Goal: Information Seeking & Learning: Find specific fact

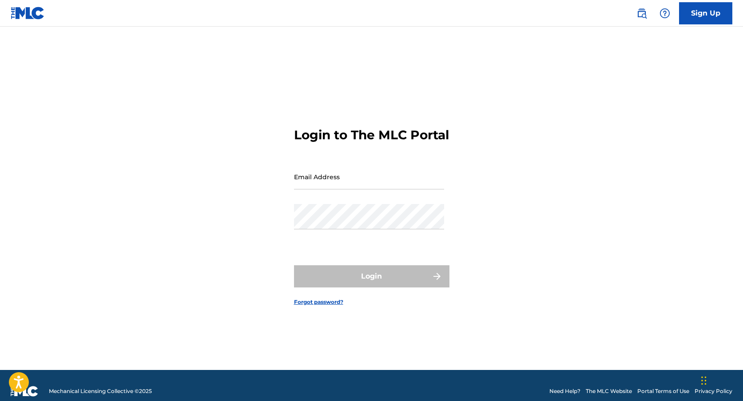
click at [358, 189] on input "Email Address" at bounding box center [369, 176] width 150 height 25
type input "[EMAIL_ADDRESS][DOMAIN_NAME]"
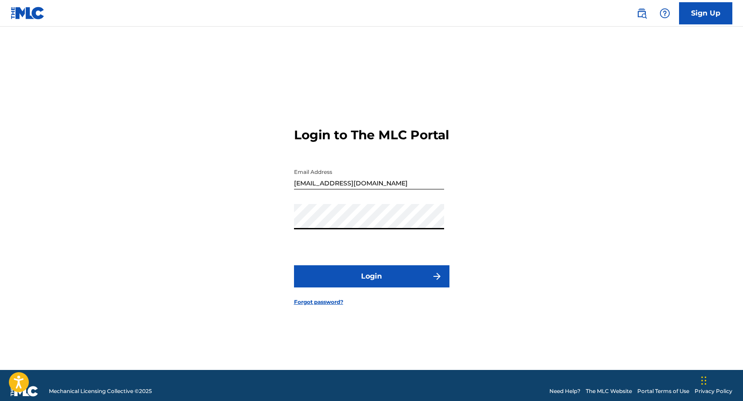
click at [364, 279] on button "Login" at bounding box center [371, 276] width 155 height 22
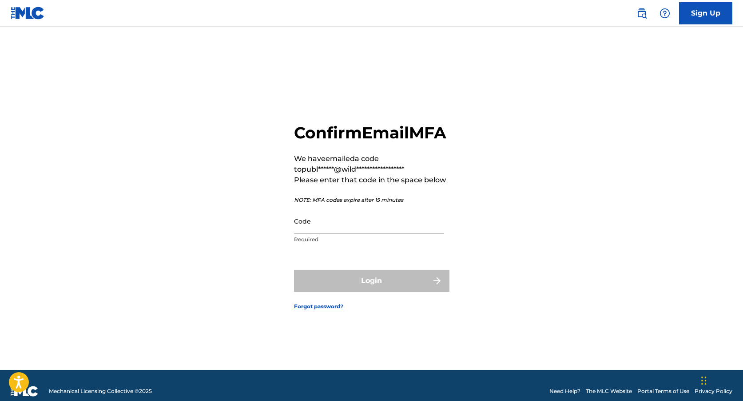
click at [312, 233] on input "Code" at bounding box center [369, 221] width 150 height 25
paste input "896984"
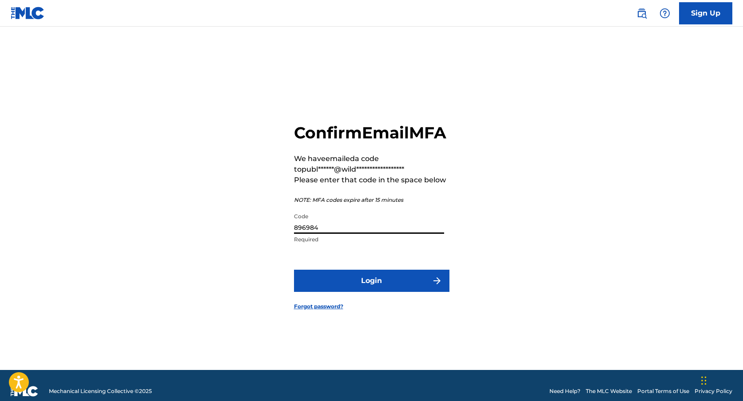
type input "896984"
click at [323, 283] on button "Login" at bounding box center [371, 281] width 155 height 22
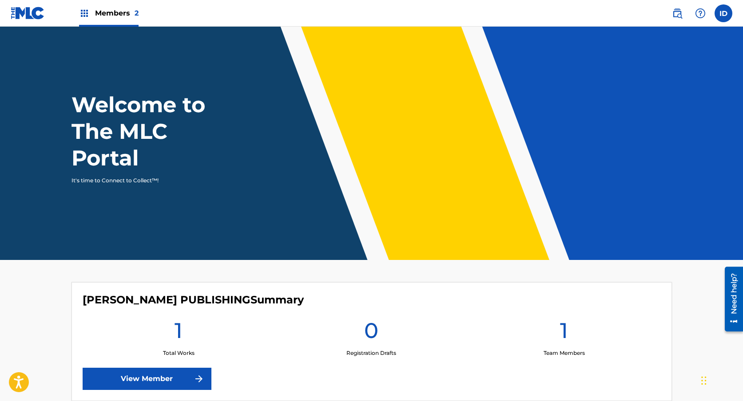
click at [679, 16] on img at bounding box center [677, 13] width 11 height 11
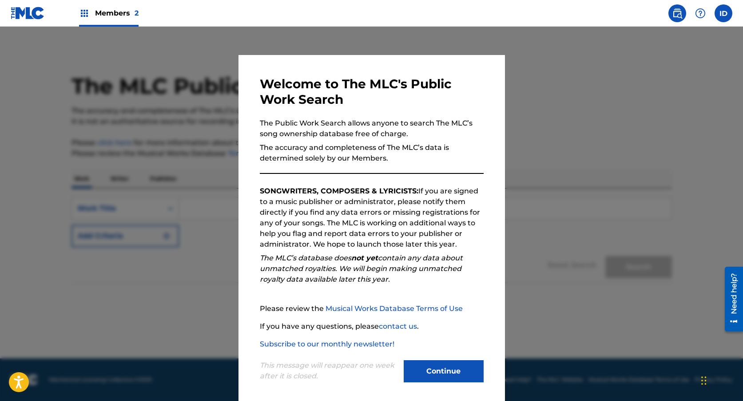
click at [453, 381] on button "Continue" at bounding box center [443, 371] width 80 height 22
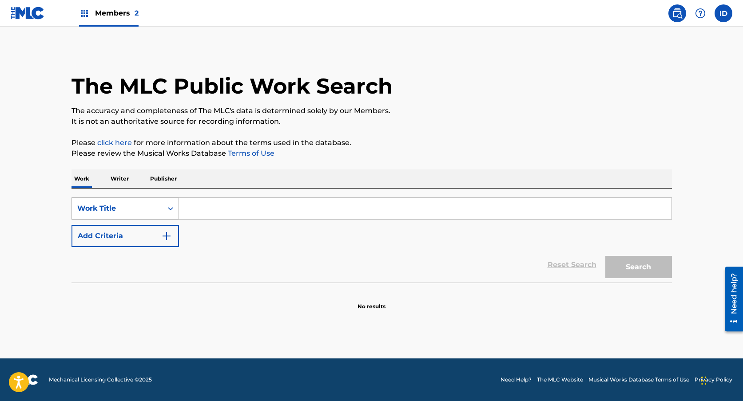
click at [153, 207] on div "Work Title" at bounding box center [117, 208] width 80 height 11
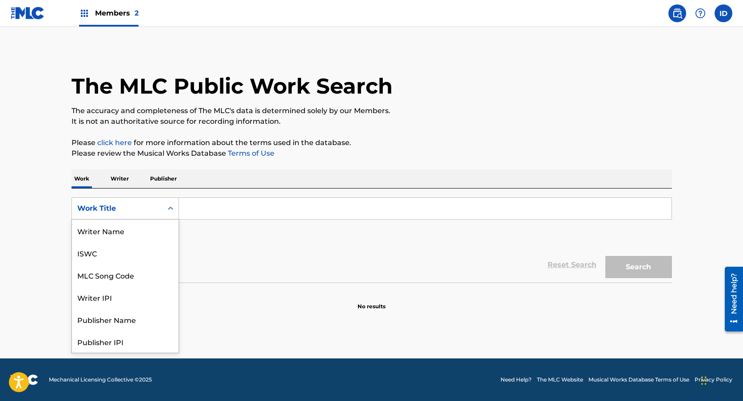
scroll to position [44, 0]
click at [153, 207] on div "Work Title" at bounding box center [117, 208] width 80 height 11
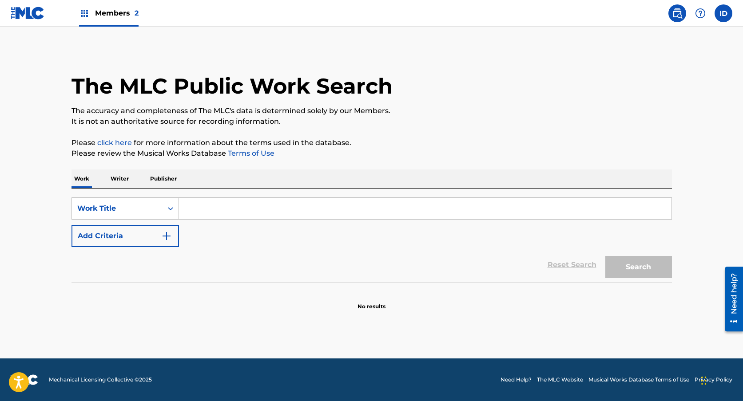
click at [153, 207] on div "Work Title" at bounding box center [117, 208] width 80 height 11
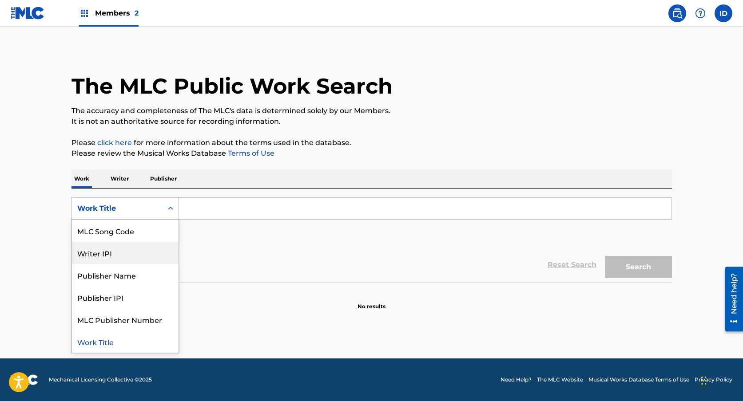
click at [150, 256] on div "Writer IPI" at bounding box center [125, 253] width 107 height 22
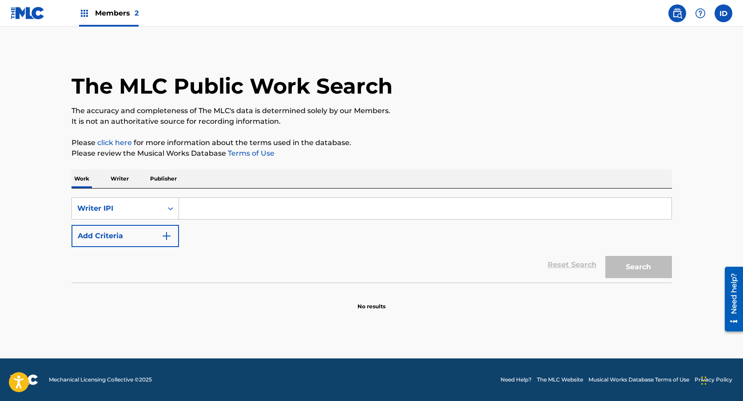
click at [260, 215] on input "Search Form" at bounding box center [425, 208] width 492 height 21
paste input "1139759126"
click at [628, 273] on button "Search" at bounding box center [638, 267] width 67 height 22
click at [186, 209] on input "1139759126" at bounding box center [425, 208] width 492 height 21
type input "01139759126"
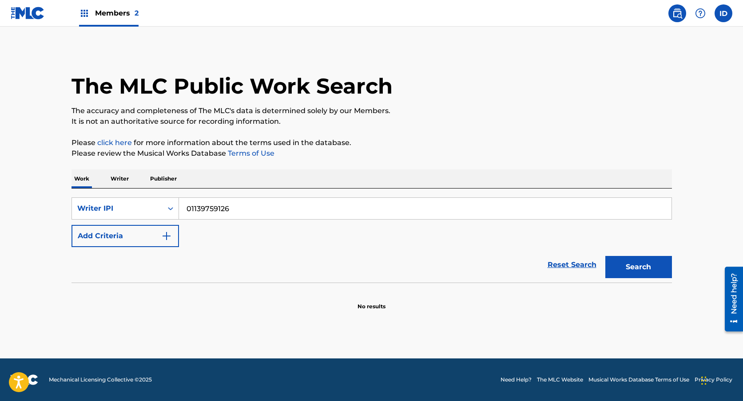
click at [638, 273] on button "Search" at bounding box center [638, 267] width 67 height 22
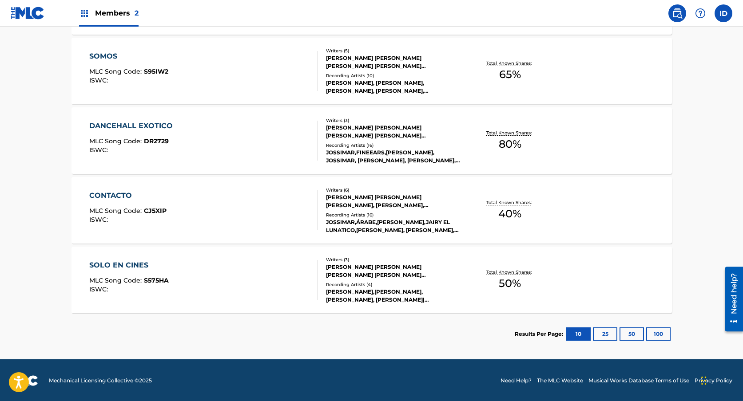
scroll to position [542, 0]
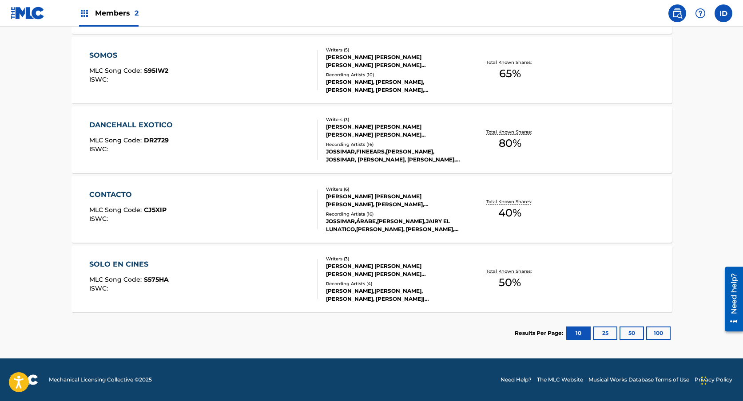
click at [660, 333] on button "100" at bounding box center [658, 333] width 24 height 13
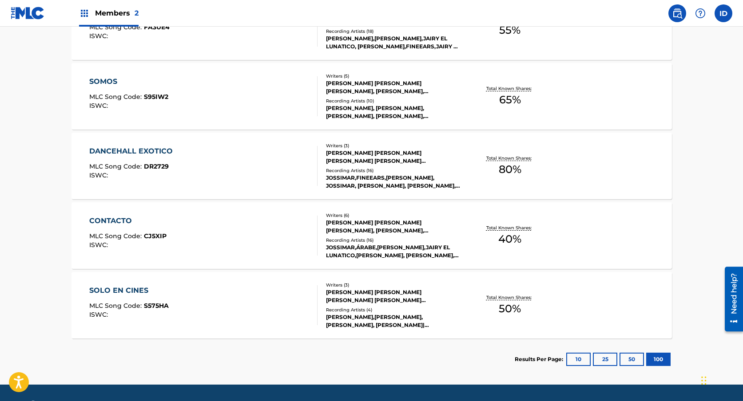
scroll to position [516, 0]
click at [257, 249] on div "CONTACTO MLC Song Code : CJ5XIP ISWC :" at bounding box center [203, 235] width 228 height 40
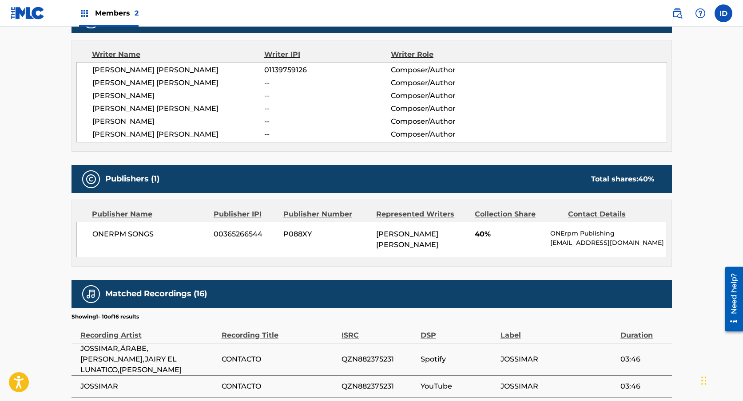
scroll to position [324, 0]
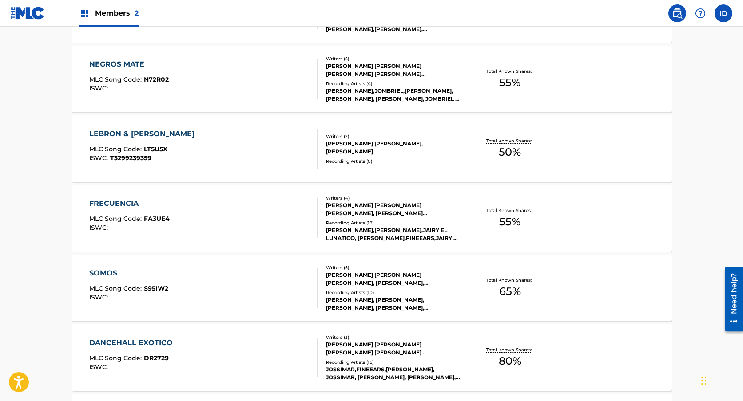
scroll to position [539, 0]
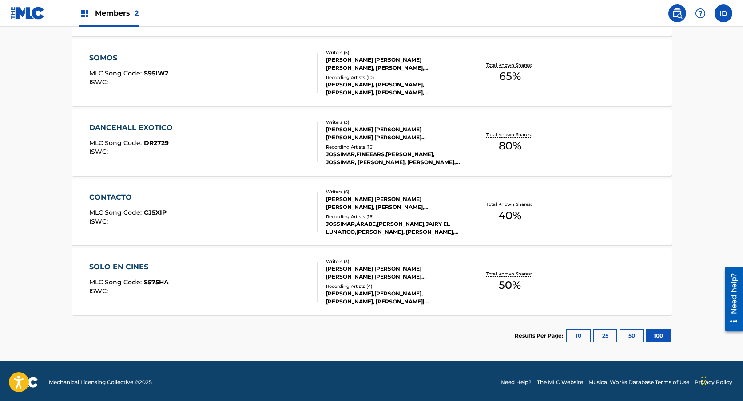
click at [186, 91] on div "SOMOS MLC Song Code : S95IW2 ISWC :" at bounding box center [203, 73] width 228 height 40
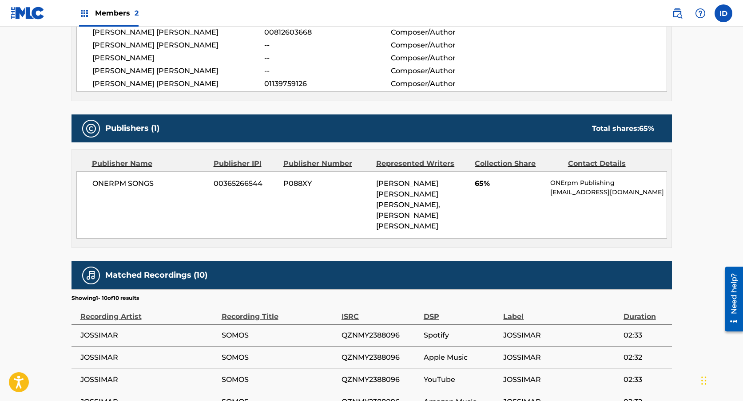
scroll to position [348, 0]
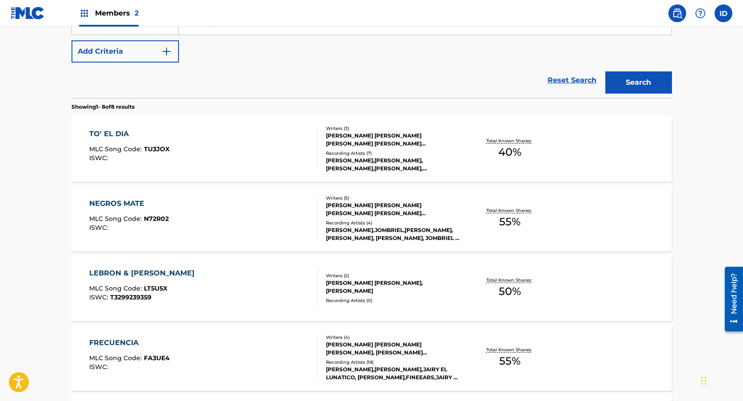
scroll to position [184, 0]
click at [255, 152] on div "TO' EL DIA MLC Song Code : TU3JOX ISWC :" at bounding box center [203, 150] width 228 height 40
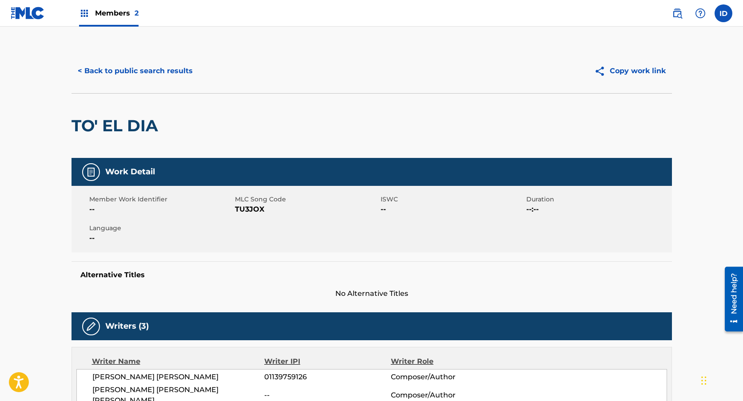
click at [114, 79] on button "< Back to public search results" at bounding box center [134, 71] width 127 height 22
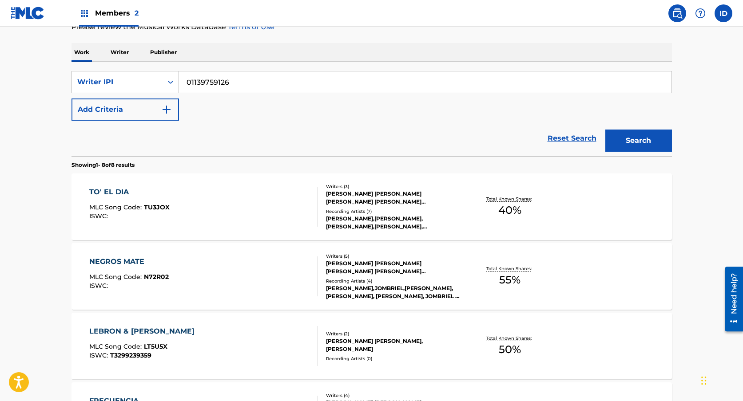
scroll to position [74, 0]
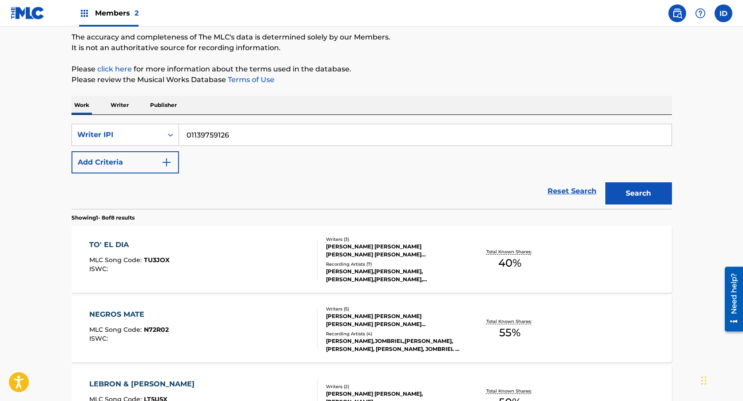
click at [109, 15] on span "Members 2" at bounding box center [117, 13] width 44 height 10
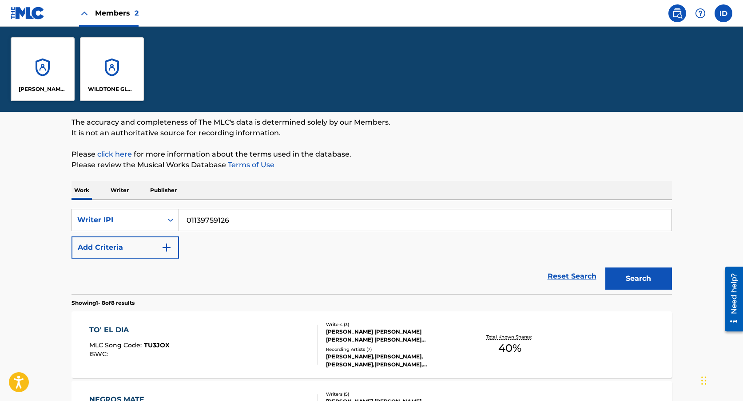
scroll to position [159, 0]
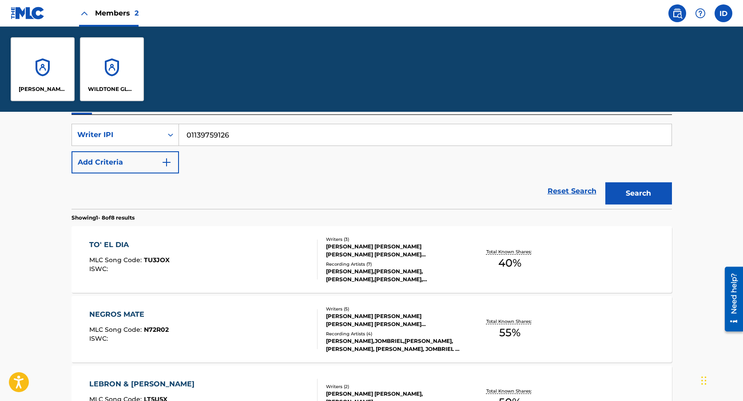
click at [136, 75] on div "WILDTONE GLOBAL PUBLISHING" at bounding box center [112, 69] width 64 height 64
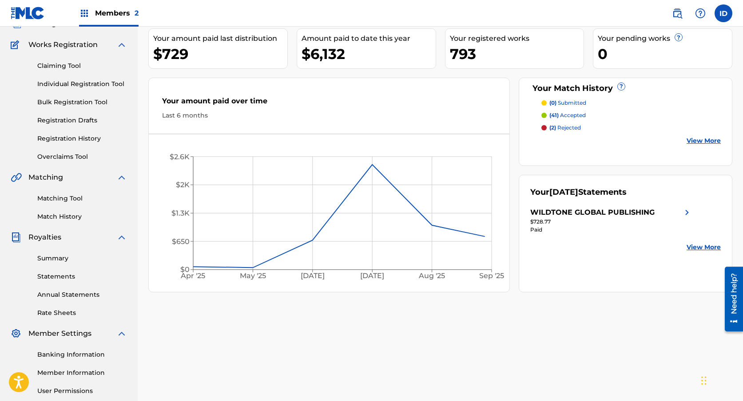
scroll to position [67, 0]
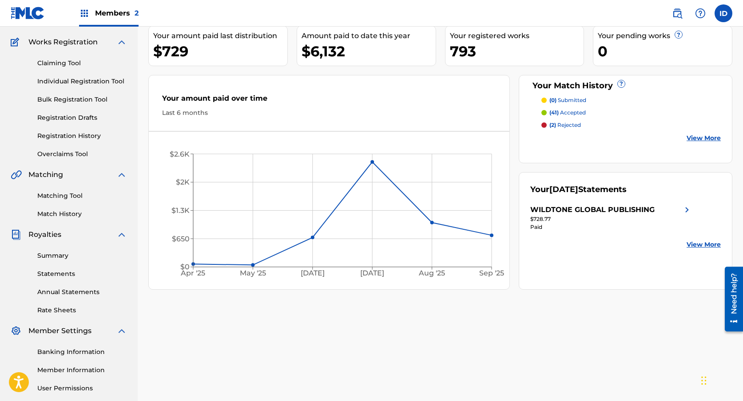
click at [66, 194] on link "Matching Tool" at bounding box center [82, 195] width 90 height 9
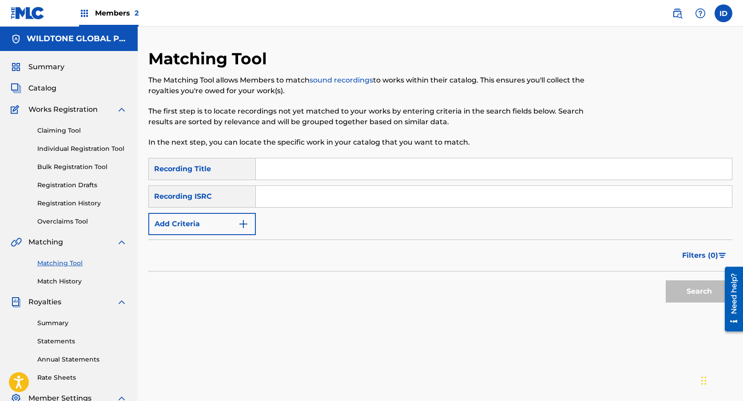
click at [288, 194] on input "Search Form" at bounding box center [494, 196] width 476 height 21
paste input "QZNJX2375031"
type input "QZNJX2375031"
click at [282, 171] on input "Search Form" at bounding box center [494, 168] width 476 height 21
paste input "Ninfomana"
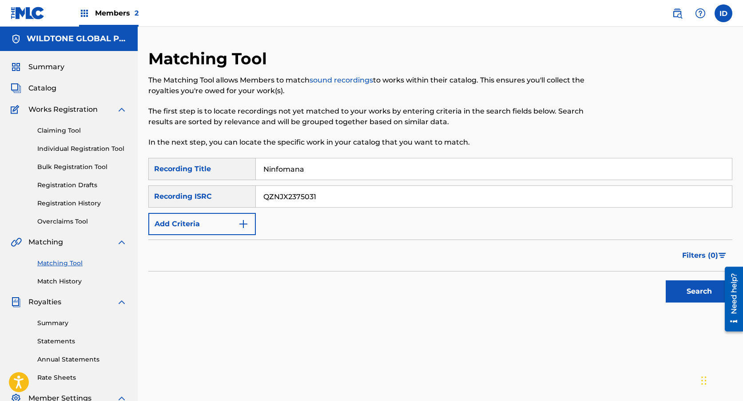
type input "Ninfomana"
click at [692, 298] on button "Search" at bounding box center [698, 292] width 67 height 22
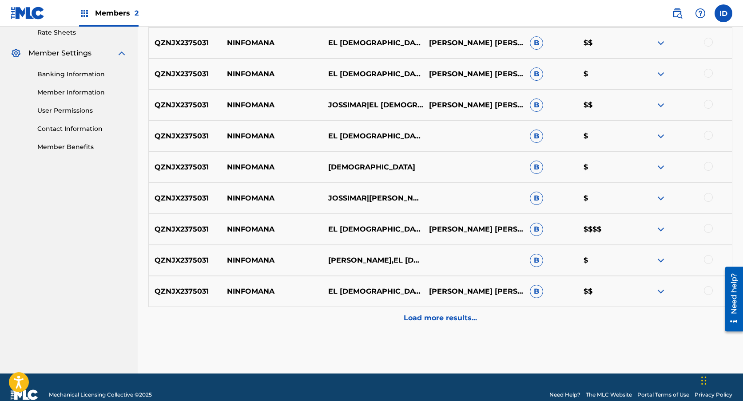
scroll to position [360, 0]
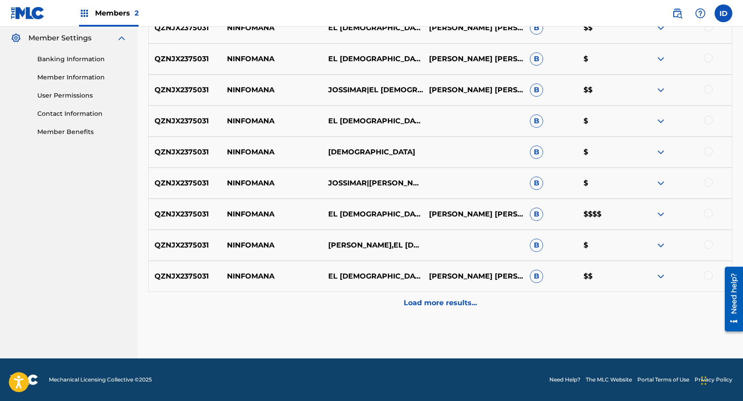
click at [447, 301] on p "Load more results..." at bounding box center [439, 303] width 73 height 11
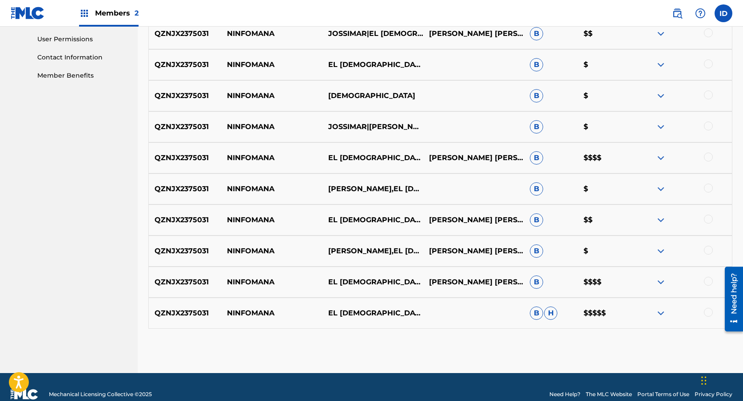
scroll to position [431, 0]
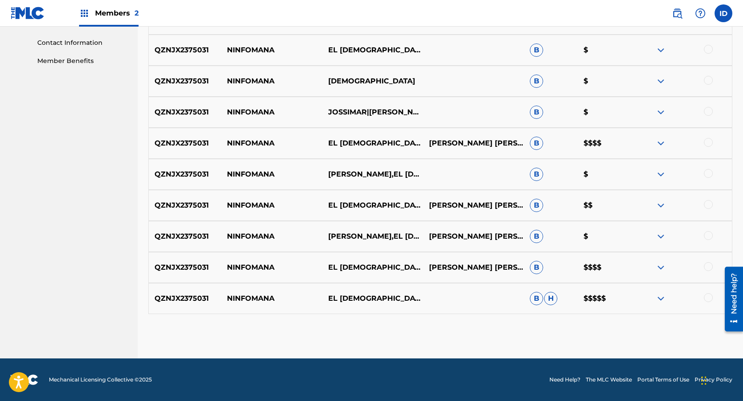
click at [667, 299] on div at bounding box center [681, 298] width 101 height 11
click at [663, 298] on img at bounding box center [660, 298] width 11 height 11
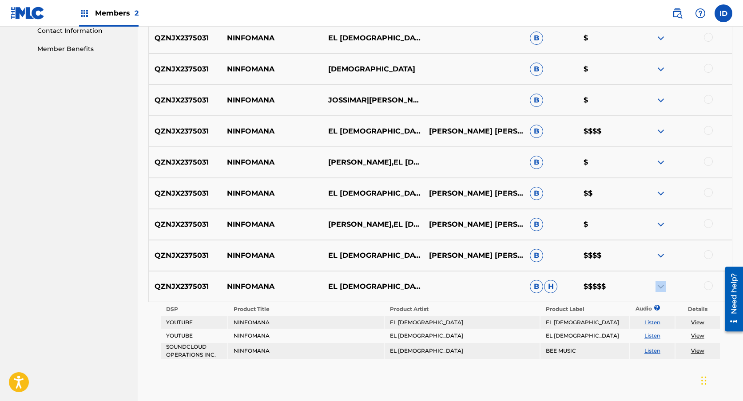
scroll to position [447, 0]
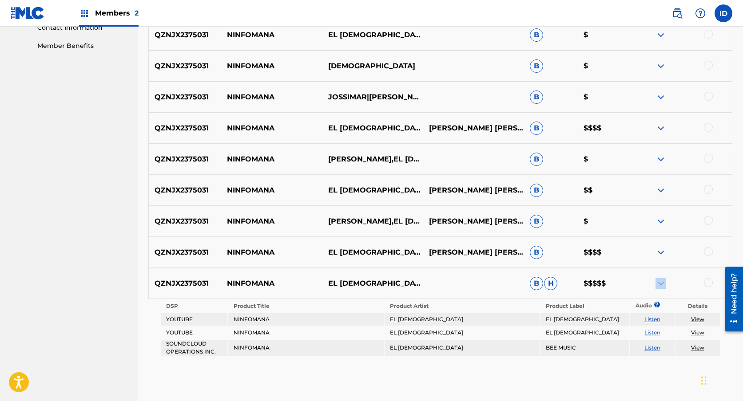
click at [661, 285] on img at bounding box center [660, 283] width 11 height 11
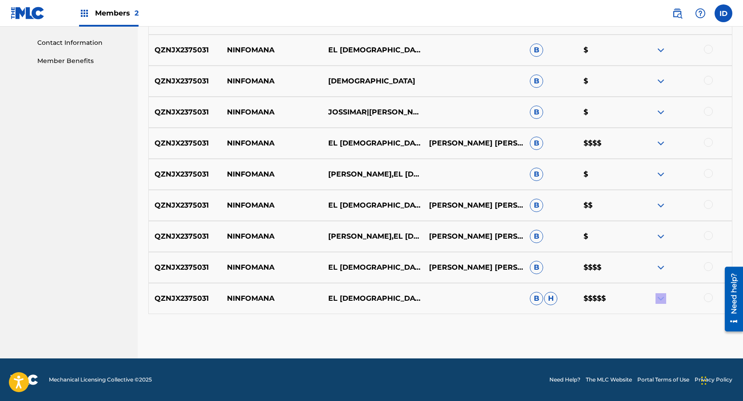
scroll to position [431, 0]
click at [595, 298] on p "$$$$$" at bounding box center [603, 298] width 53 height 11
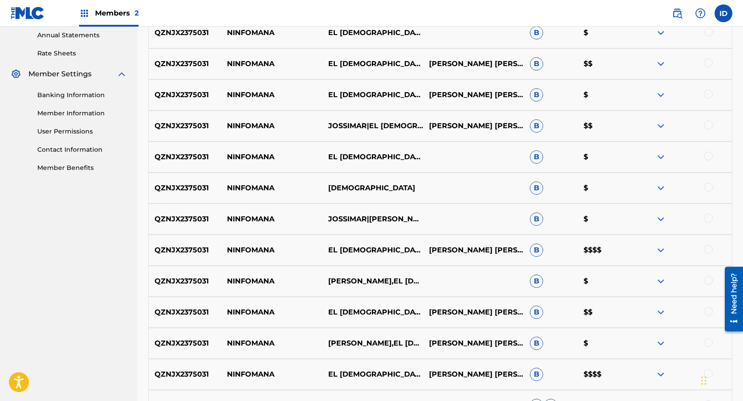
scroll to position [397, 0]
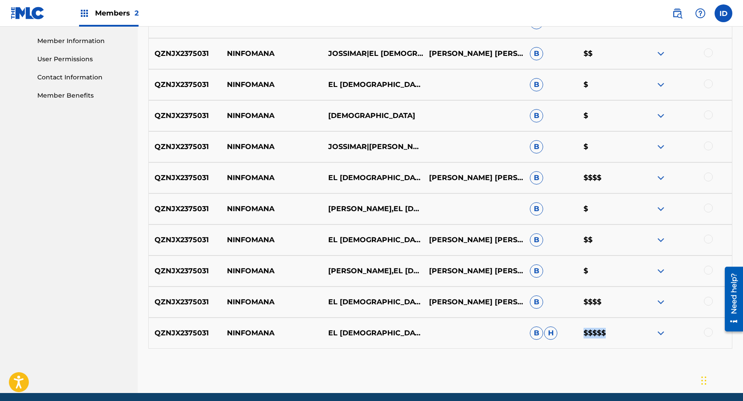
drag, startPoint x: 580, startPoint y: 336, endPoint x: 613, endPoint y: 333, distance: 33.0
click at [613, 333] on p "$$$$$" at bounding box center [603, 333] width 53 height 11
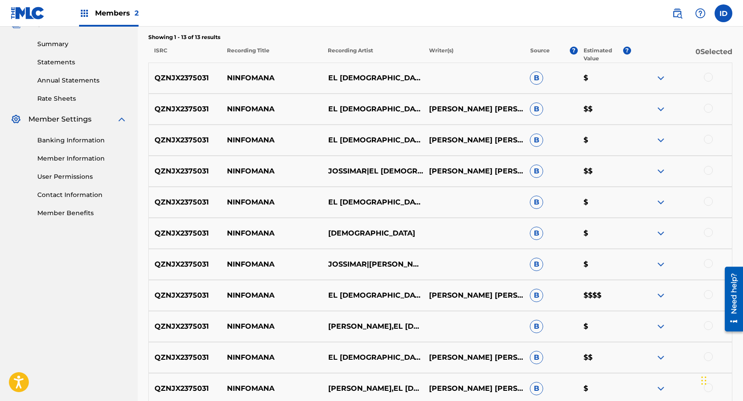
scroll to position [313, 0]
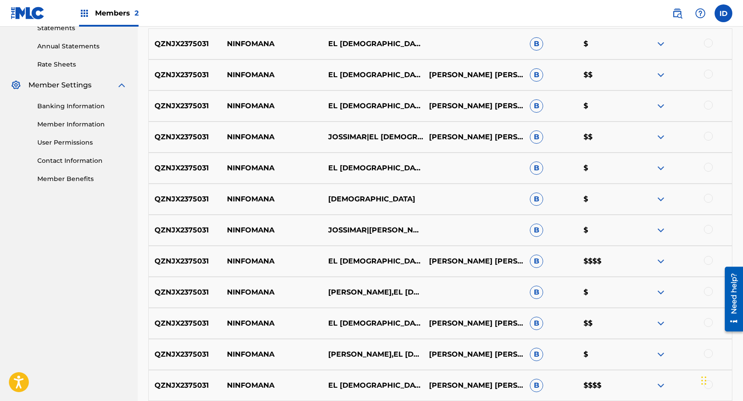
click at [661, 168] on img at bounding box center [660, 168] width 11 height 11
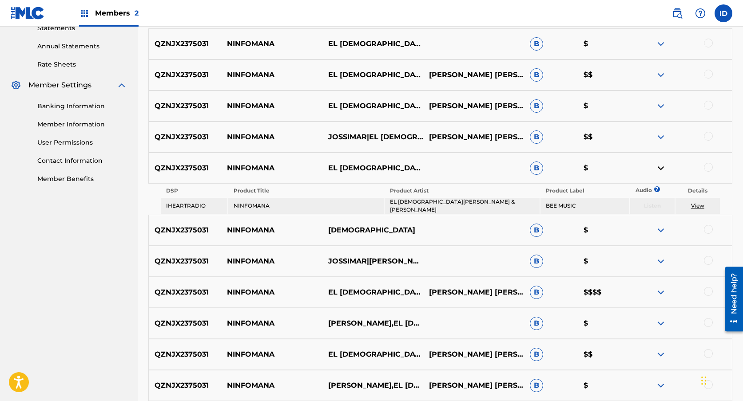
click at [660, 137] on img at bounding box center [660, 137] width 11 height 11
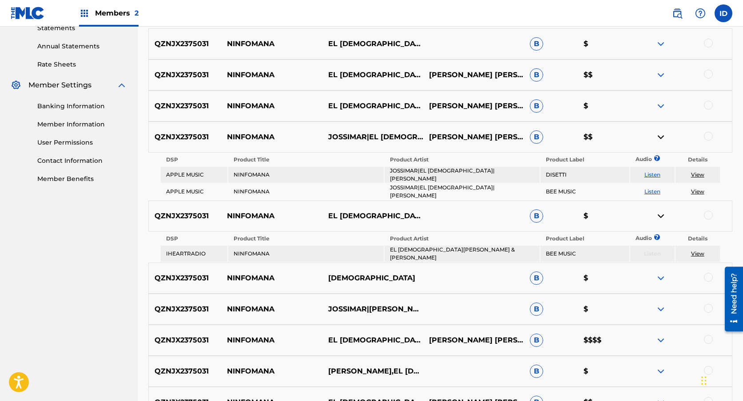
click at [659, 112] on div "QZNJX2375031 NINFOMANA EL [PERSON_NAME] [PERSON_NAME] SIMISTERRAANDERSON [PERSO…" at bounding box center [440, 106] width 584 height 31
click at [664, 107] on img at bounding box center [660, 106] width 11 height 11
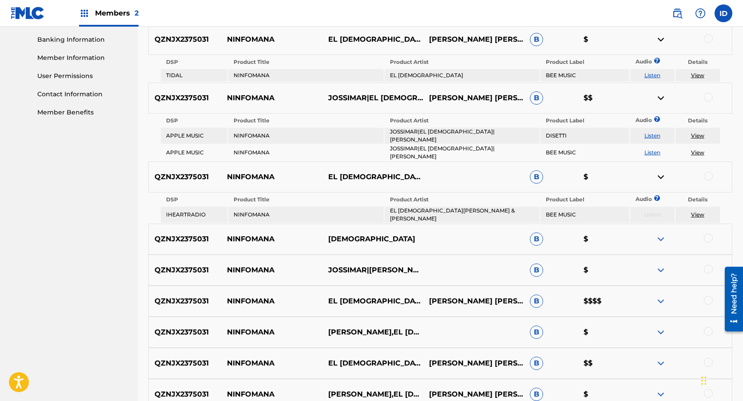
scroll to position [401, 0]
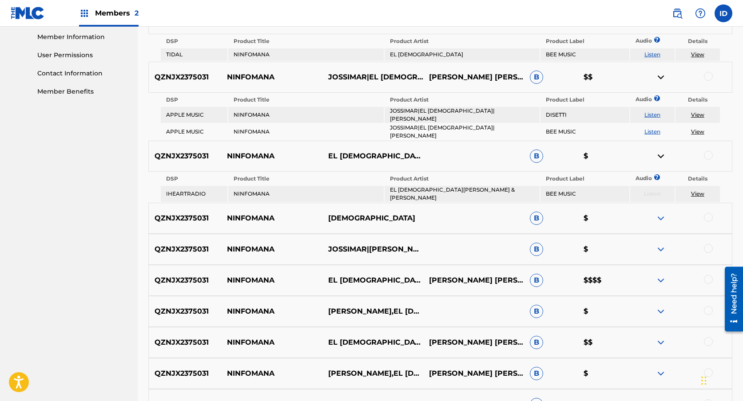
click at [660, 213] on img at bounding box center [660, 218] width 11 height 11
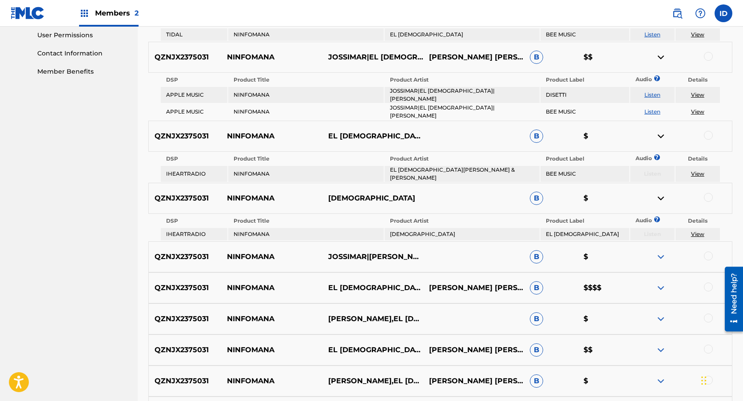
scroll to position [463, 0]
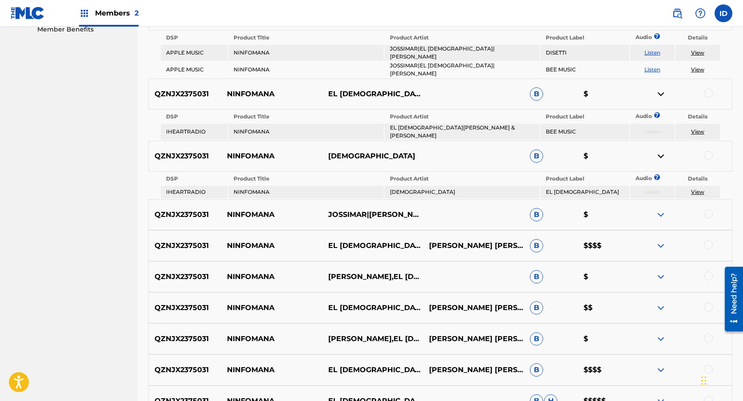
click at [657, 210] on img at bounding box center [660, 215] width 11 height 11
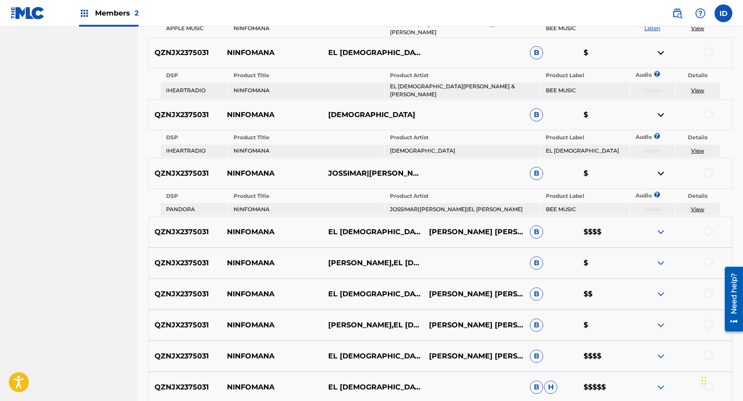
scroll to position [505, 0]
click at [656, 226] on img at bounding box center [660, 231] width 11 height 11
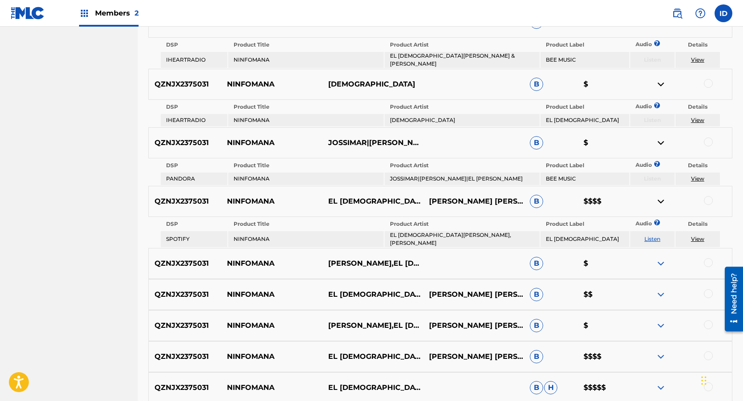
scroll to position [550, 0]
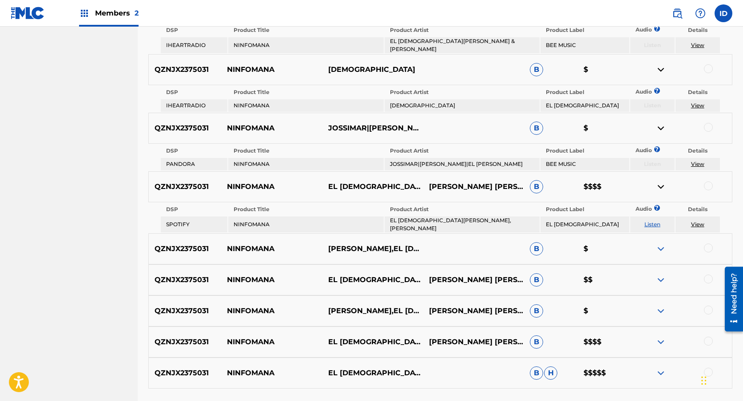
click at [661, 244] on img at bounding box center [660, 249] width 11 height 11
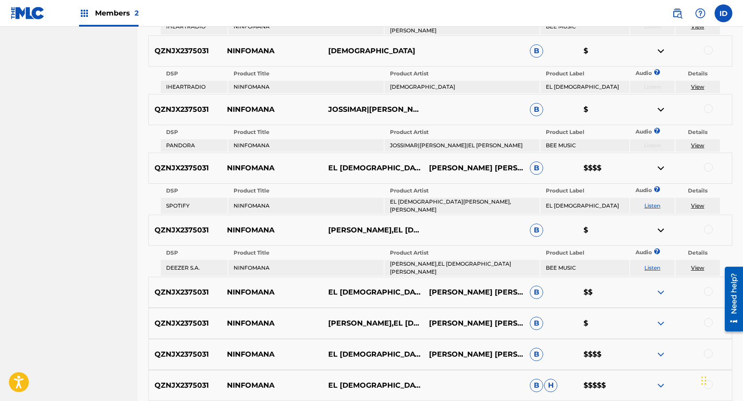
scroll to position [578, 0]
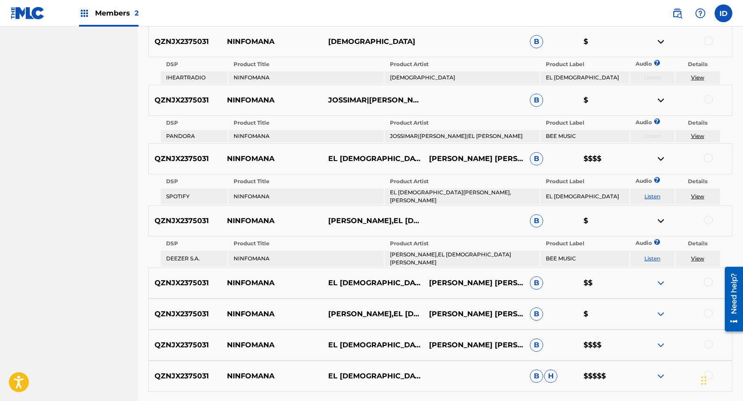
click at [666, 278] on div at bounding box center [681, 283] width 101 height 11
click at [660, 278] on img at bounding box center [660, 283] width 11 height 11
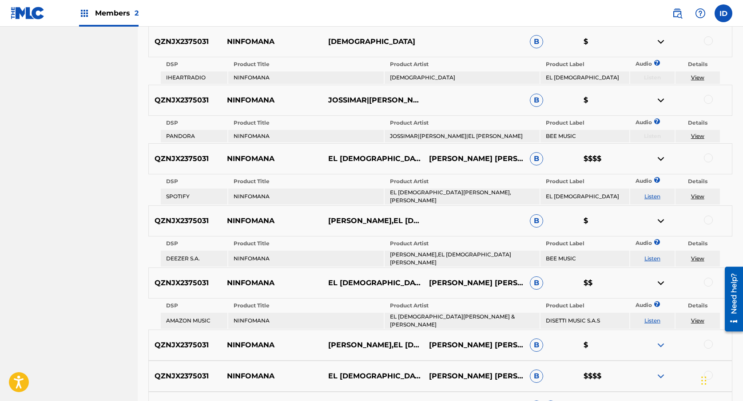
scroll to position [665, 0]
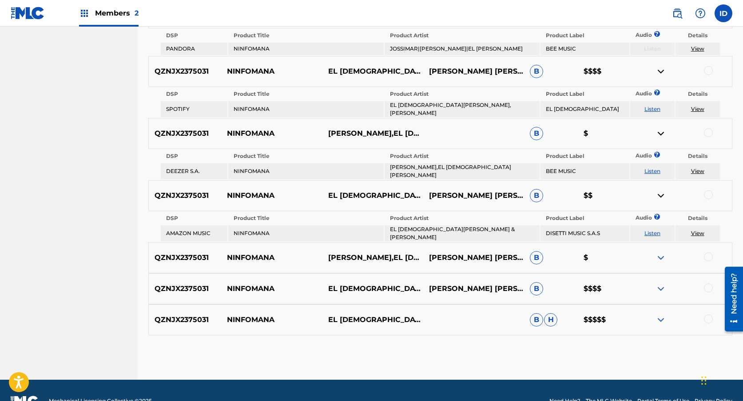
click at [657, 253] on img at bounding box center [660, 258] width 11 height 11
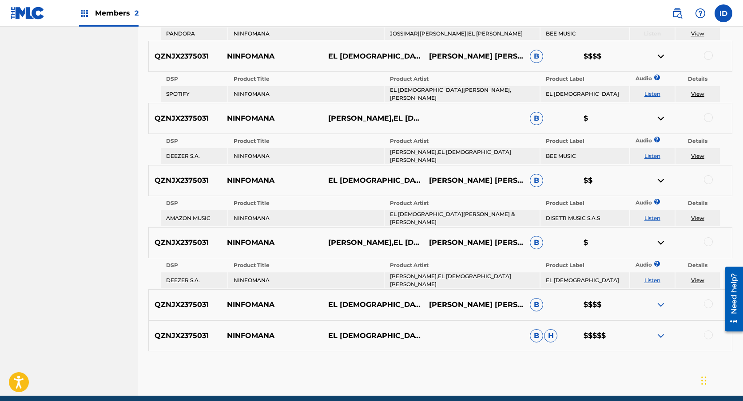
scroll to position [692, 0]
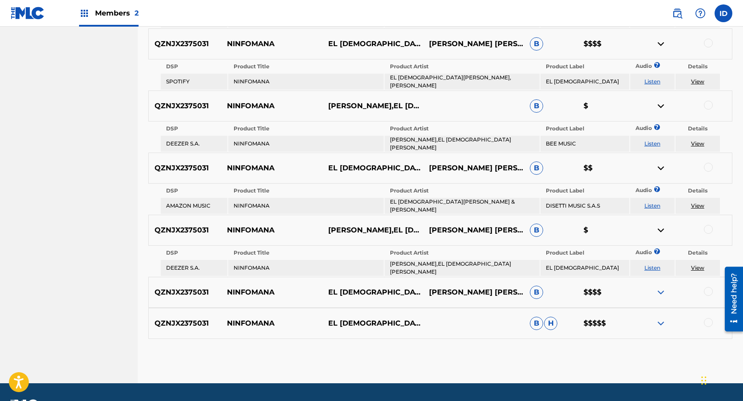
click at [663, 318] on img at bounding box center [660, 323] width 11 height 11
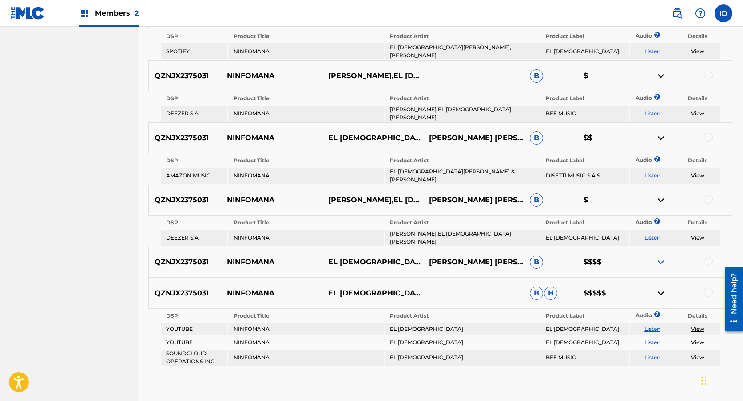
scroll to position [714, 0]
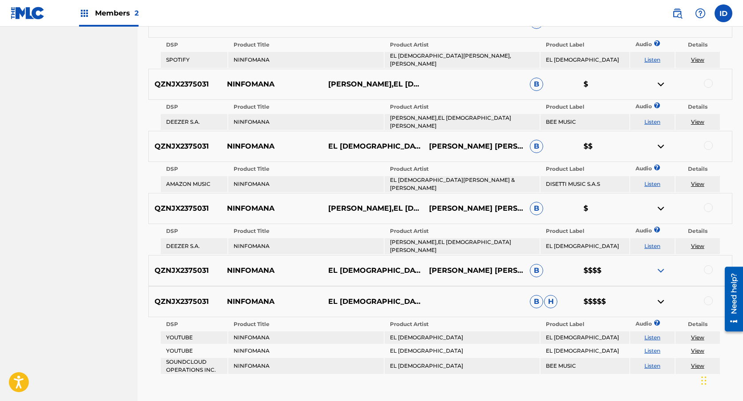
click at [663, 265] on img at bounding box center [660, 270] width 11 height 11
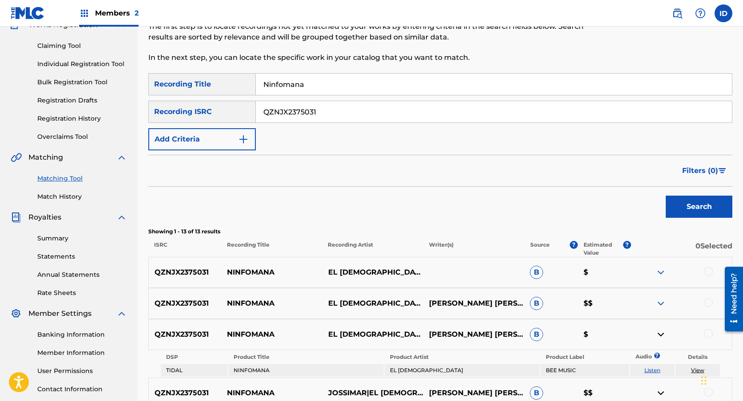
scroll to position [84, 0]
click at [323, 87] on input "Ninfomana" at bounding box center [494, 84] width 476 height 21
click at [330, 115] on input "QZNJX2375031" at bounding box center [494, 112] width 476 height 21
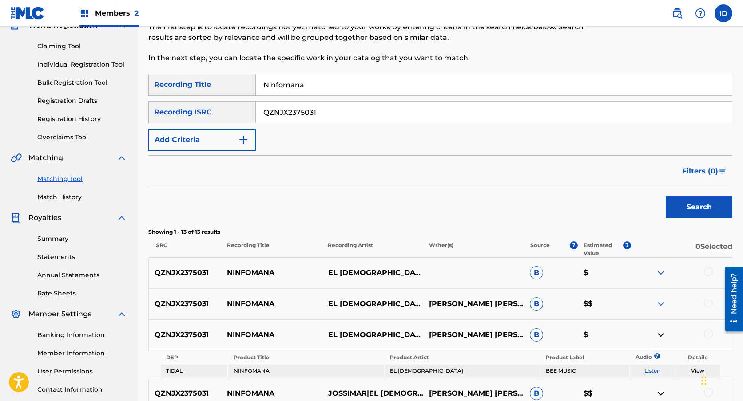
click at [330, 115] on input "QZNJX2375031" at bounding box center [494, 112] width 476 height 21
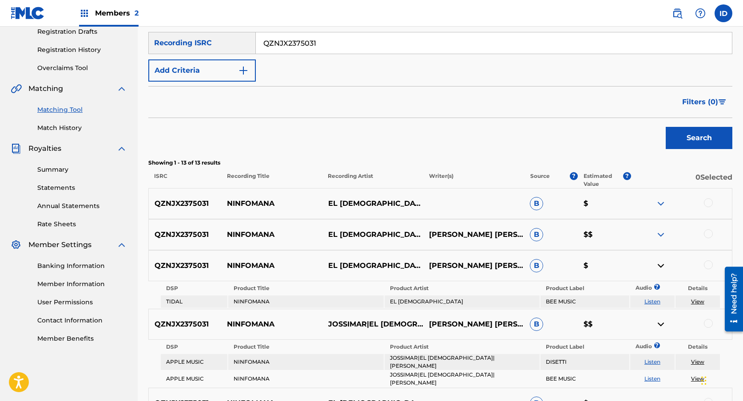
scroll to position [153, 0]
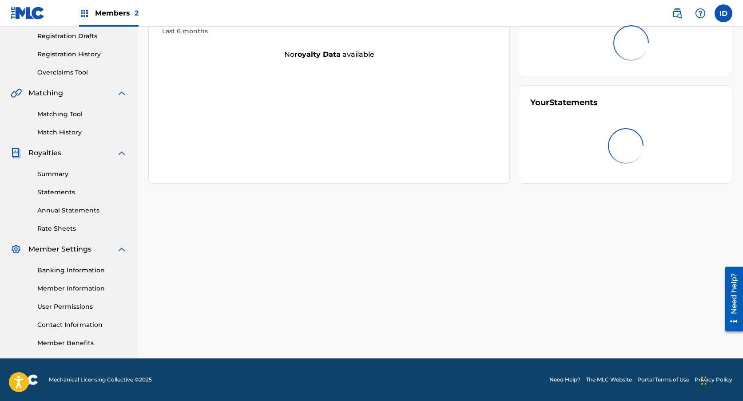
scroll to position [67, 0]
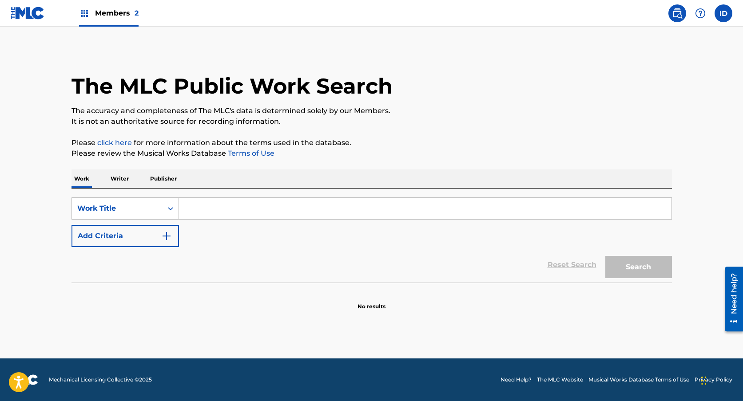
click at [233, 206] on input "Search Form" at bounding box center [425, 208] width 492 height 21
paste input "Ninfomana"
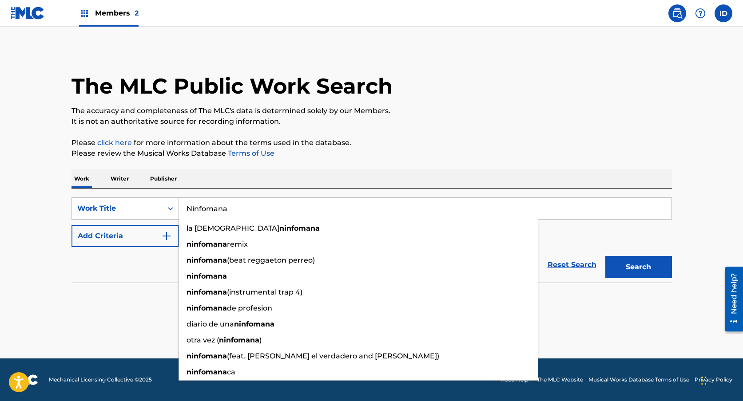
type input "Ninfomana"
click at [154, 263] on div "Reset Search Search" at bounding box center [371, 265] width 600 height 36
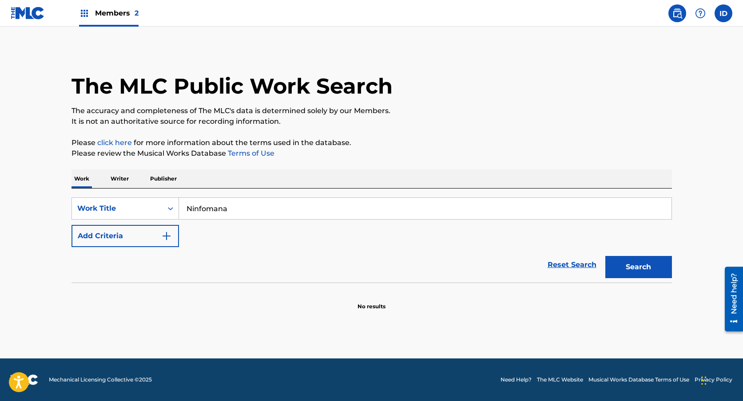
click at [160, 241] on button "Add Criteria" at bounding box center [124, 236] width 107 height 22
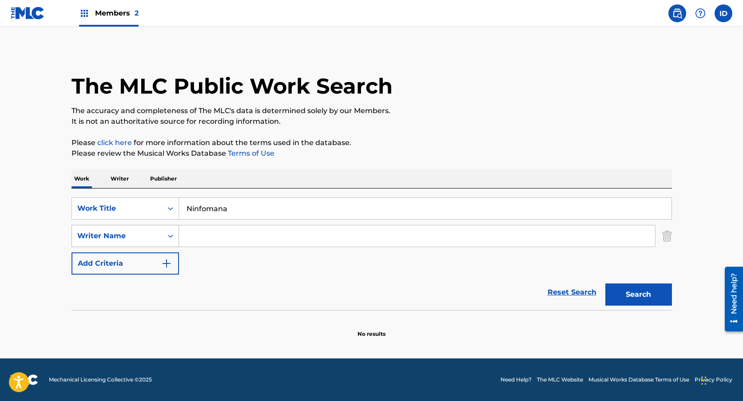
click at [146, 237] on div "Writer Name" at bounding box center [117, 236] width 80 height 11
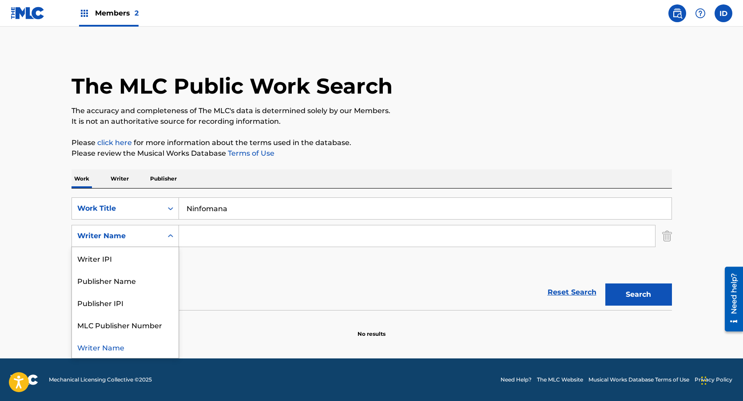
click at [146, 237] on div "Writer Name" at bounding box center [117, 236] width 80 height 11
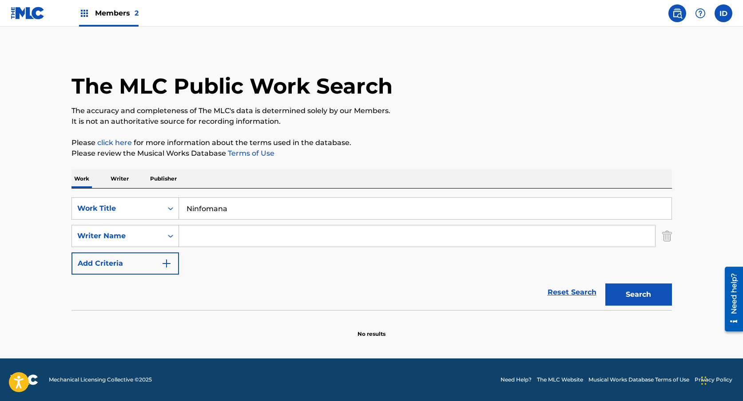
click at [229, 233] on input "Search Form" at bounding box center [417, 235] width 476 height 21
click at [629, 288] on button "Search" at bounding box center [638, 295] width 67 height 22
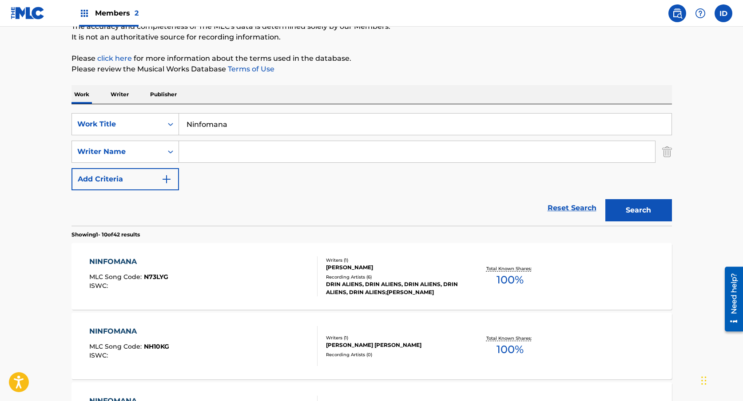
scroll to position [75, 0]
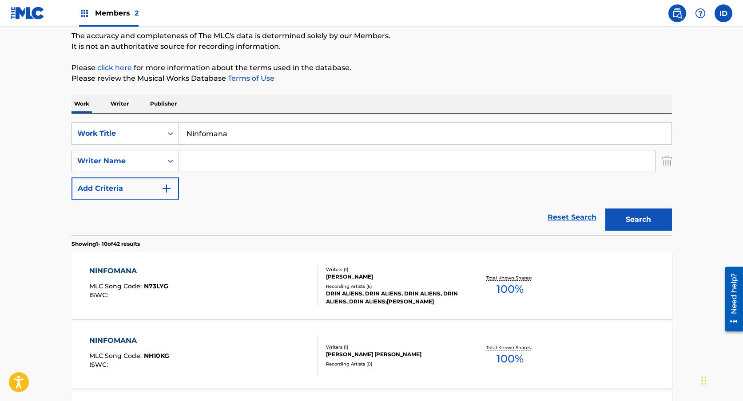
click at [229, 160] on input "Search Form" at bounding box center [417, 160] width 476 height 21
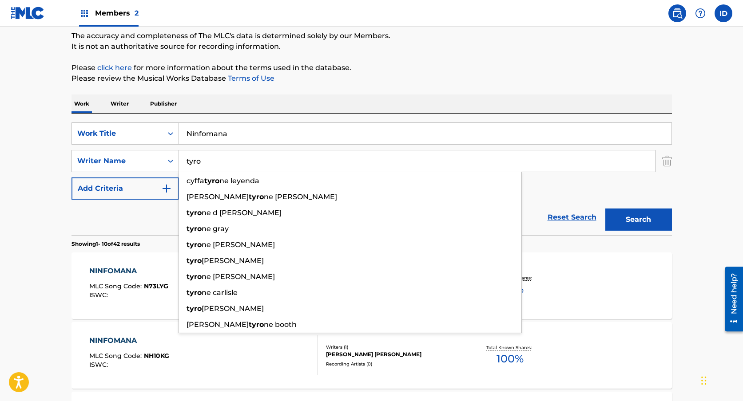
click at [638, 218] on button "Search" at bounding box center [638, 220] width 67 height 22
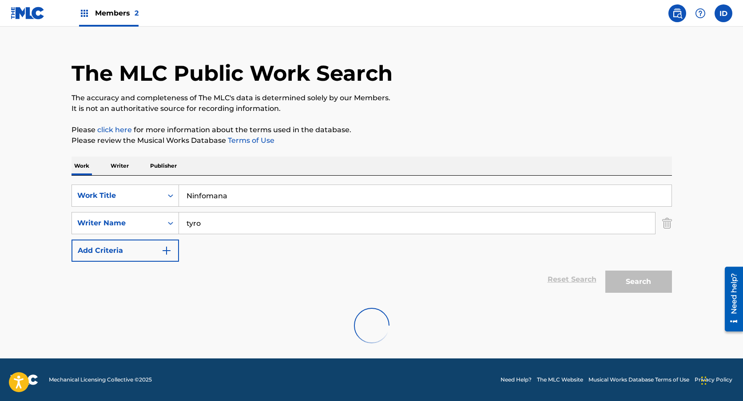
scroll to position [0, 0]
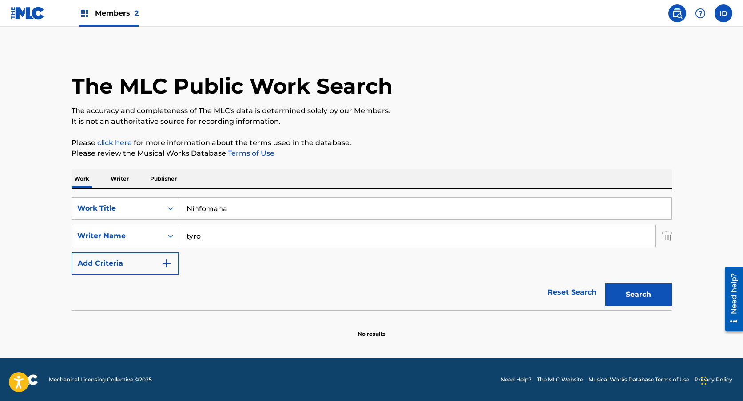
click at [273, 239] on input "tyro" at bounding box center [417, 235] width 476 height 21
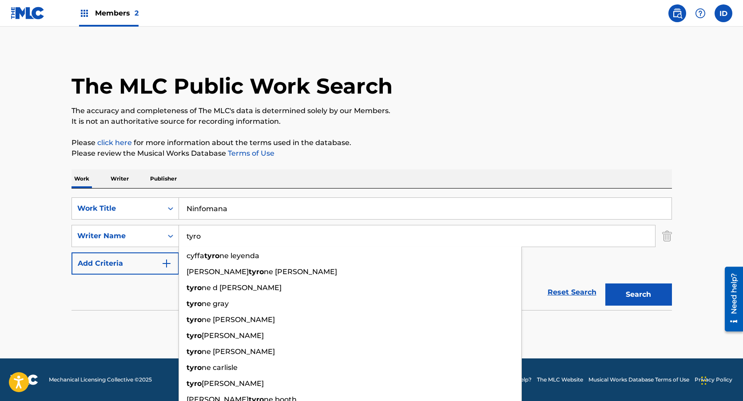
click at [273, 239] on input "tyro" at bounding box center [417, 235] width 476 height 21
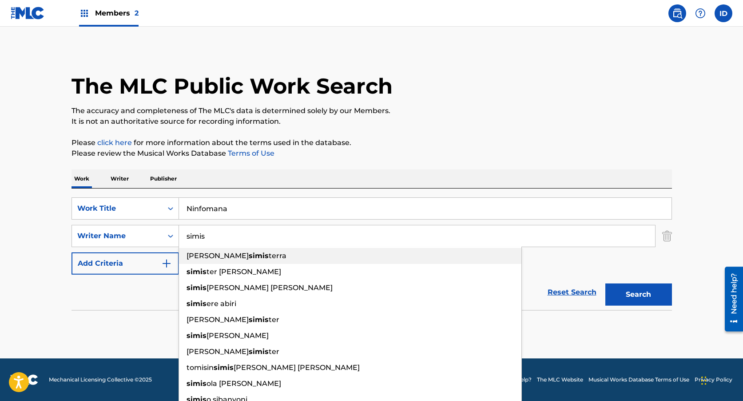
click at [262, 255] on strong "simis" at bounding box center [259, 256] width 20 height 8
type input "[PERSON_NAME]"
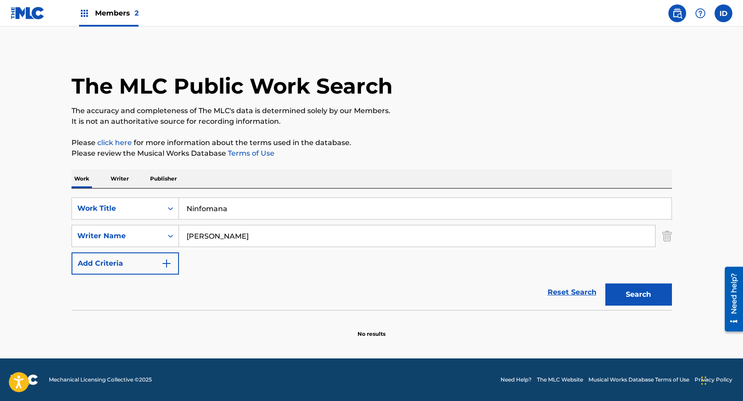
click at [634, 296] on button "Search" at bounding box center [638, 295] width 67 height 22
click at [264, 232] on input "[PERSON_NAME]" at bounding box center [417, 235] width 476 height 21
